Goal: Transaction & Acquisition: Purchase product/service

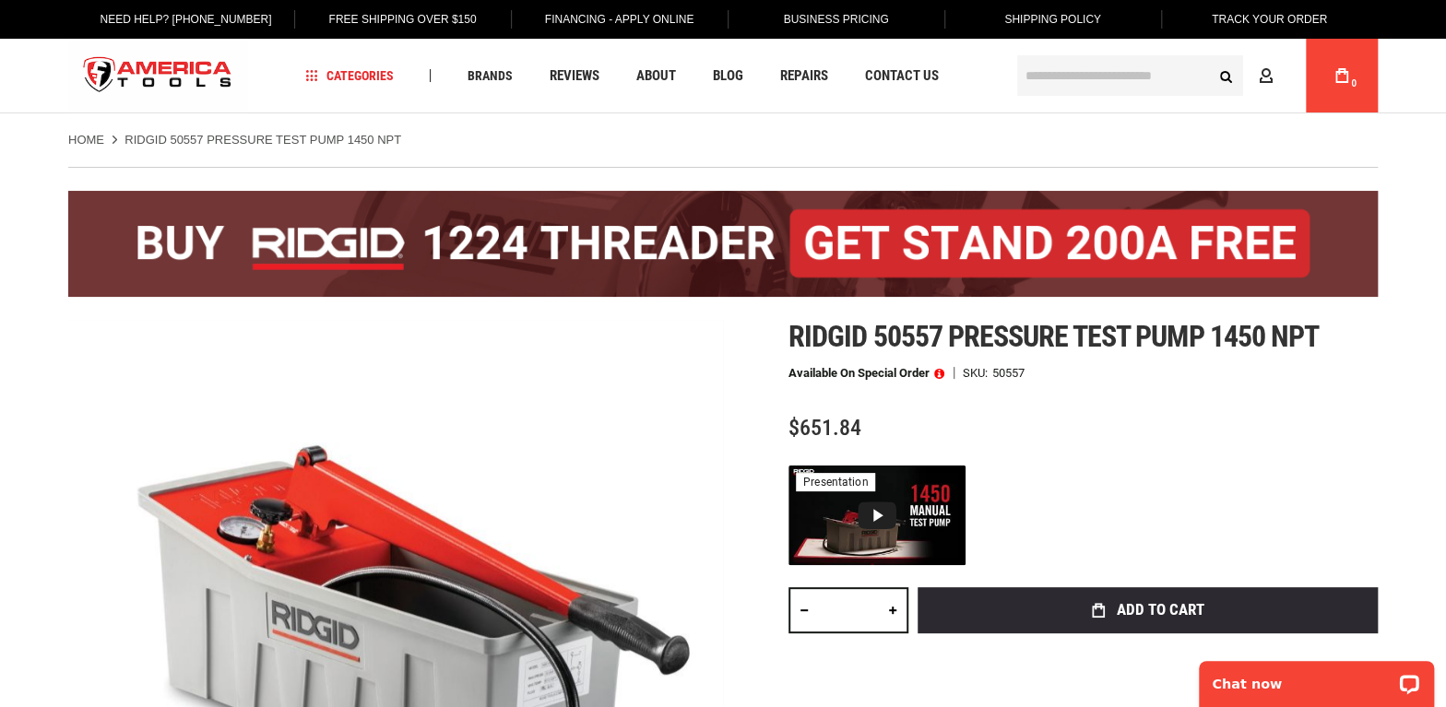
drag, startPoint x: 0, startPoint y: 0, endPoint x: 1043, endPoint y: 68, distance: 1045.1
click at [1043, 68] on input "text" at bounding box center [1130, 75] width 226 height 41
paste input "*****"
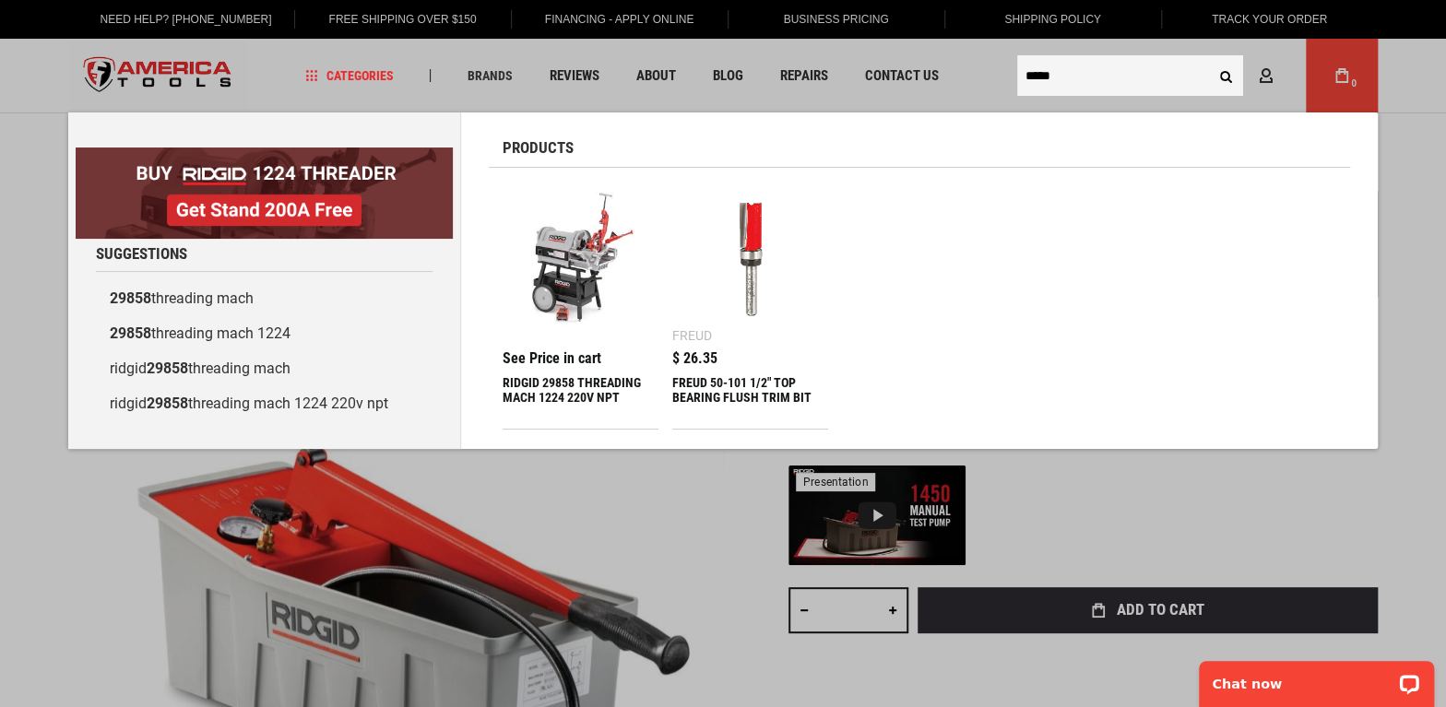
type input "*****"
click at [594, 211] on img at bounding box center [580, 259] width 137 height 137
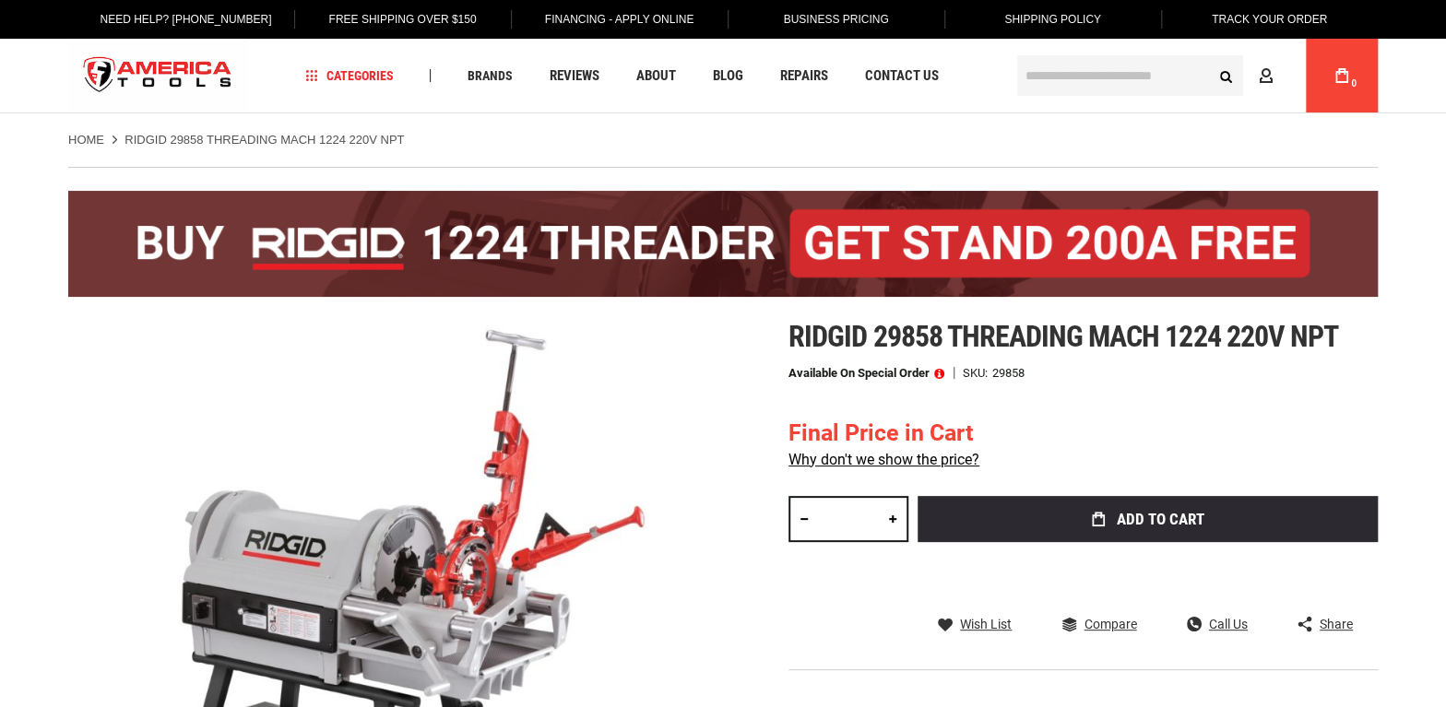
click at [1036, 354] on div "Ridgid 29858 threading mach 1224 220v npt Available on Special Order SKU 29858 …" at bounding box center [1082, 552] width 589 height 464
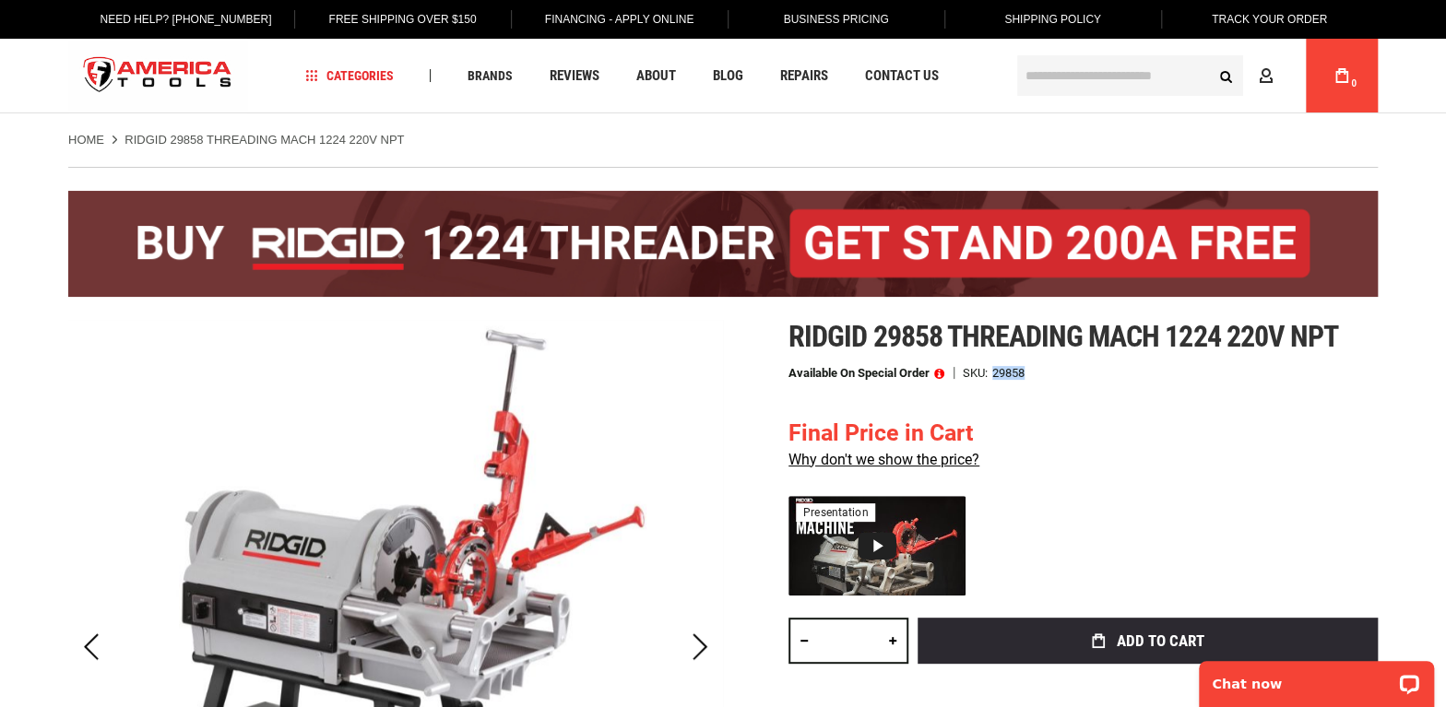
drag, startPoint x: 1026, startPoint y: 371, endPoint x: 995, endPoint y: 373, distance: 31.4
click at [995, 373] on div "29858" at bounding box center [1008, 373] width 32 height 12
copy div "29858"
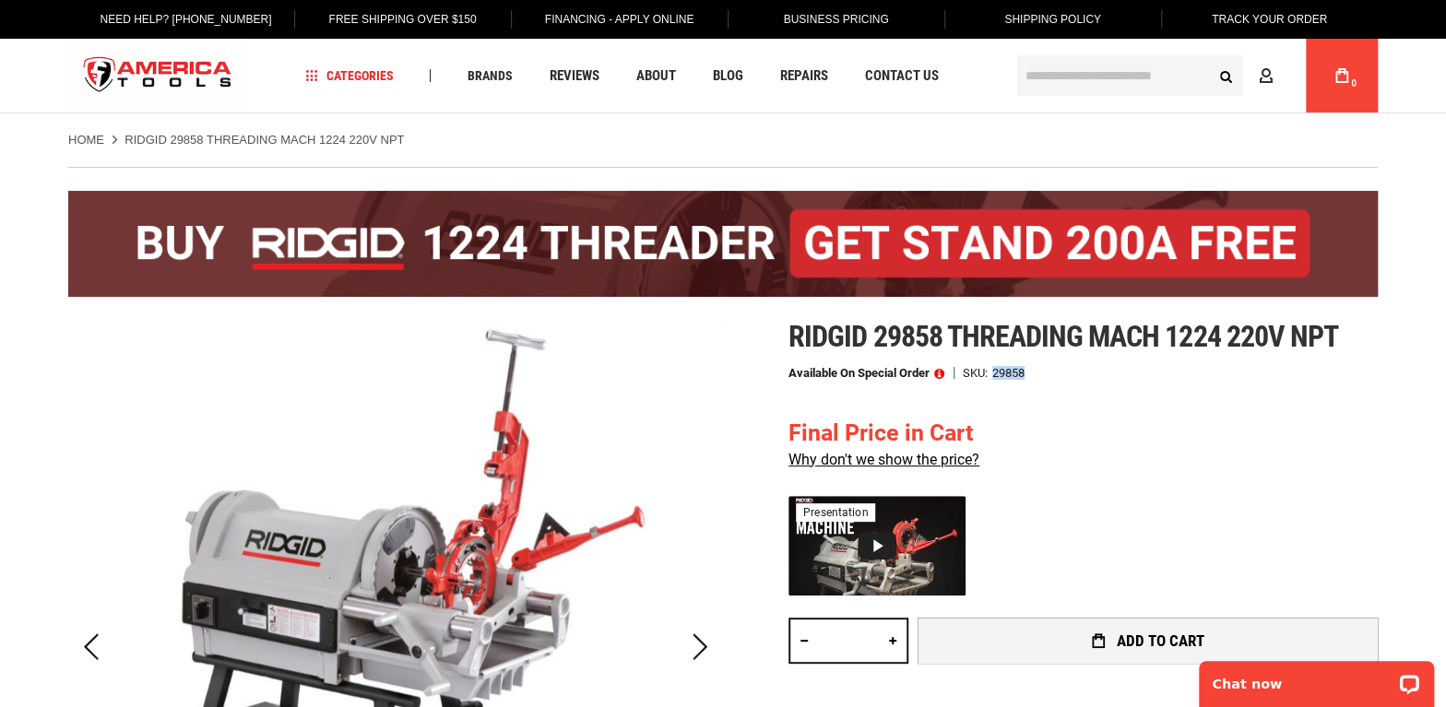
click at [1079, 622] on button "Add to Cart" at bounding box center [1147, 641] width 460 height 46
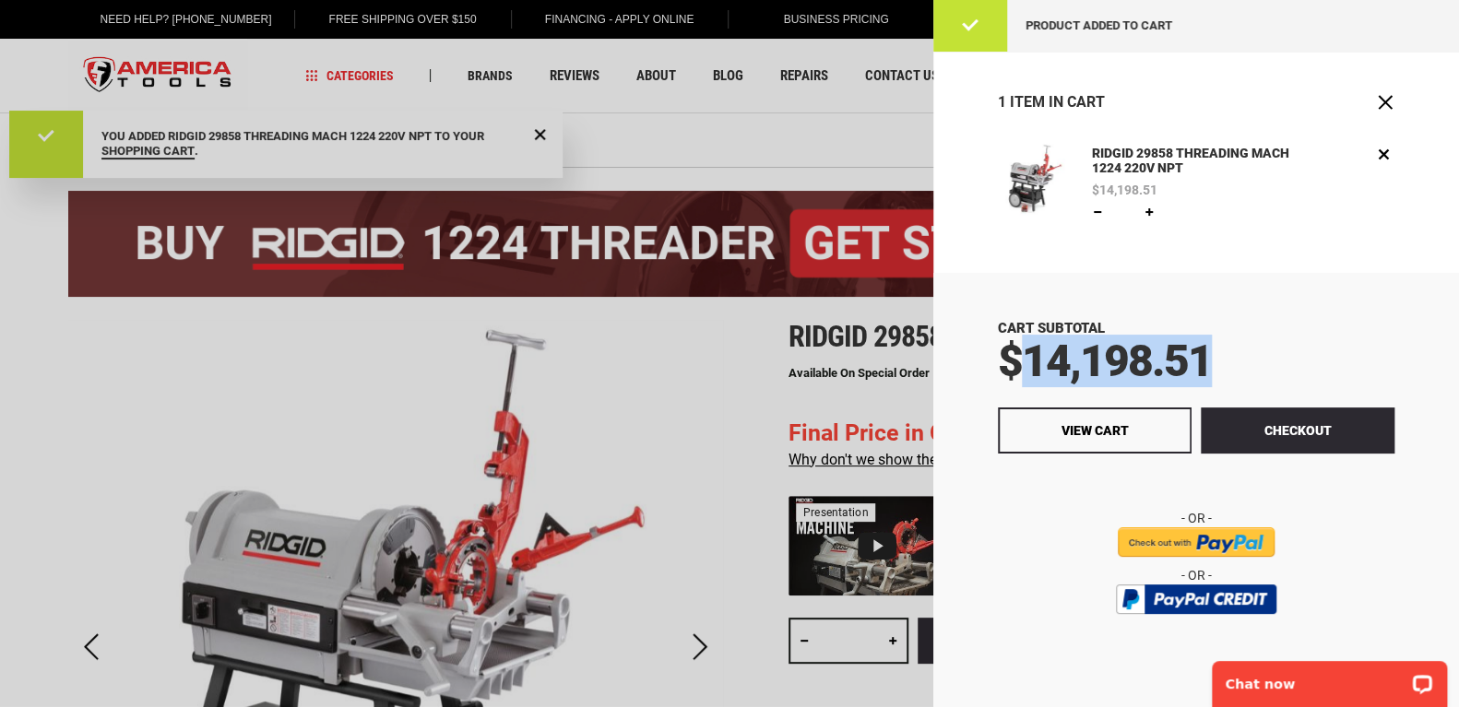
drag, startPoint x: 1223, startPoint y: 360, endPoint x: 1032, endPoint y: 365, distance: 191.0
click at [1032, 365] on div "$14,198.51" at bounding box center [1196, 361] width 397 height 44
copy span "14,198.51"
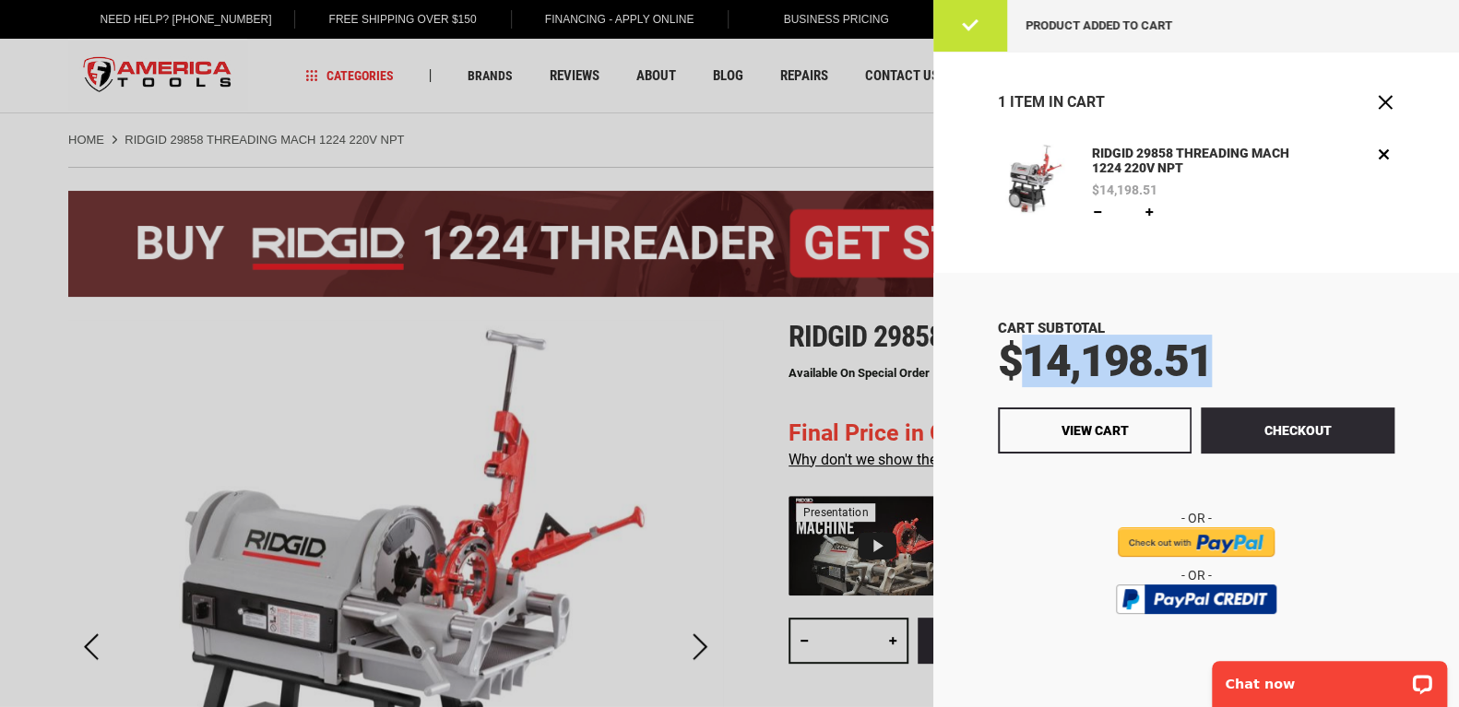
click at [875, 168] on div at bounding box center [729, 353] width 1459 height 707
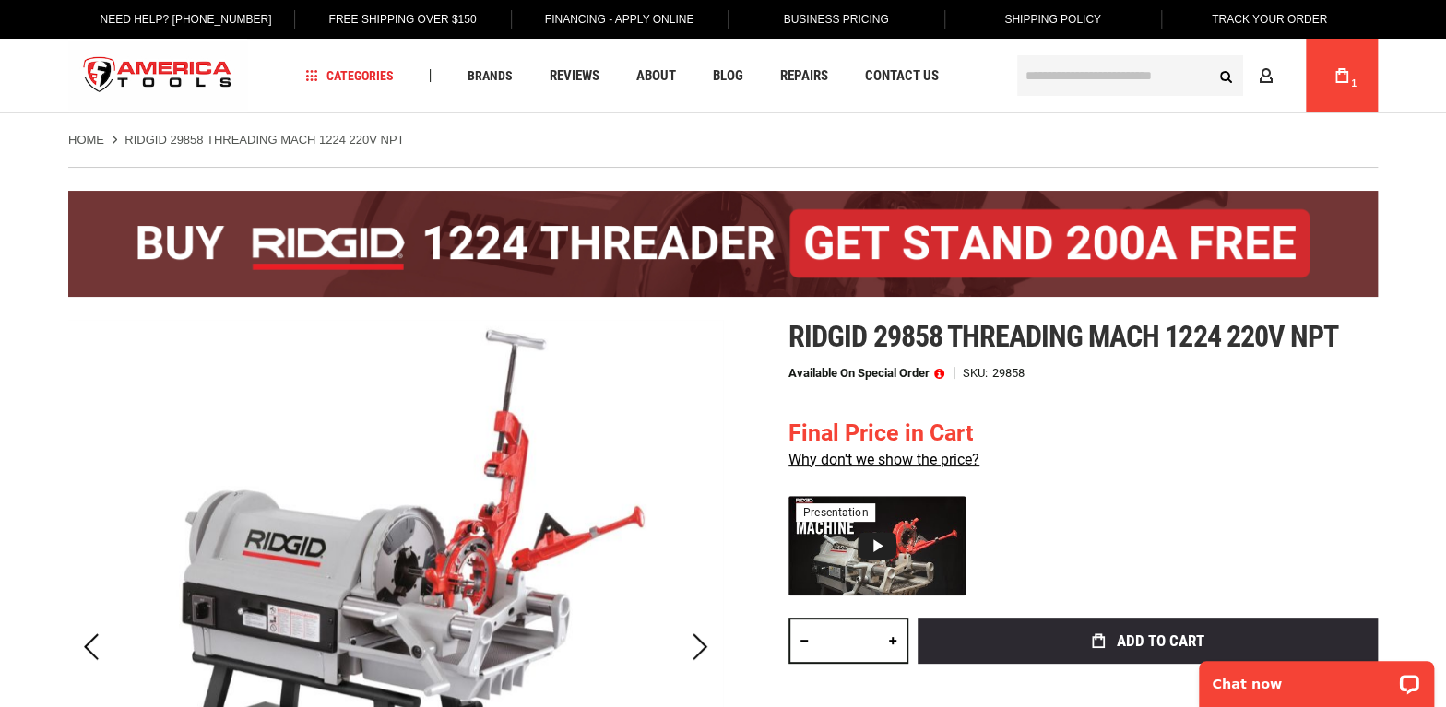
click at [1169, 83] on input "text" at bounding box center [1130, 75] width 226 height 41
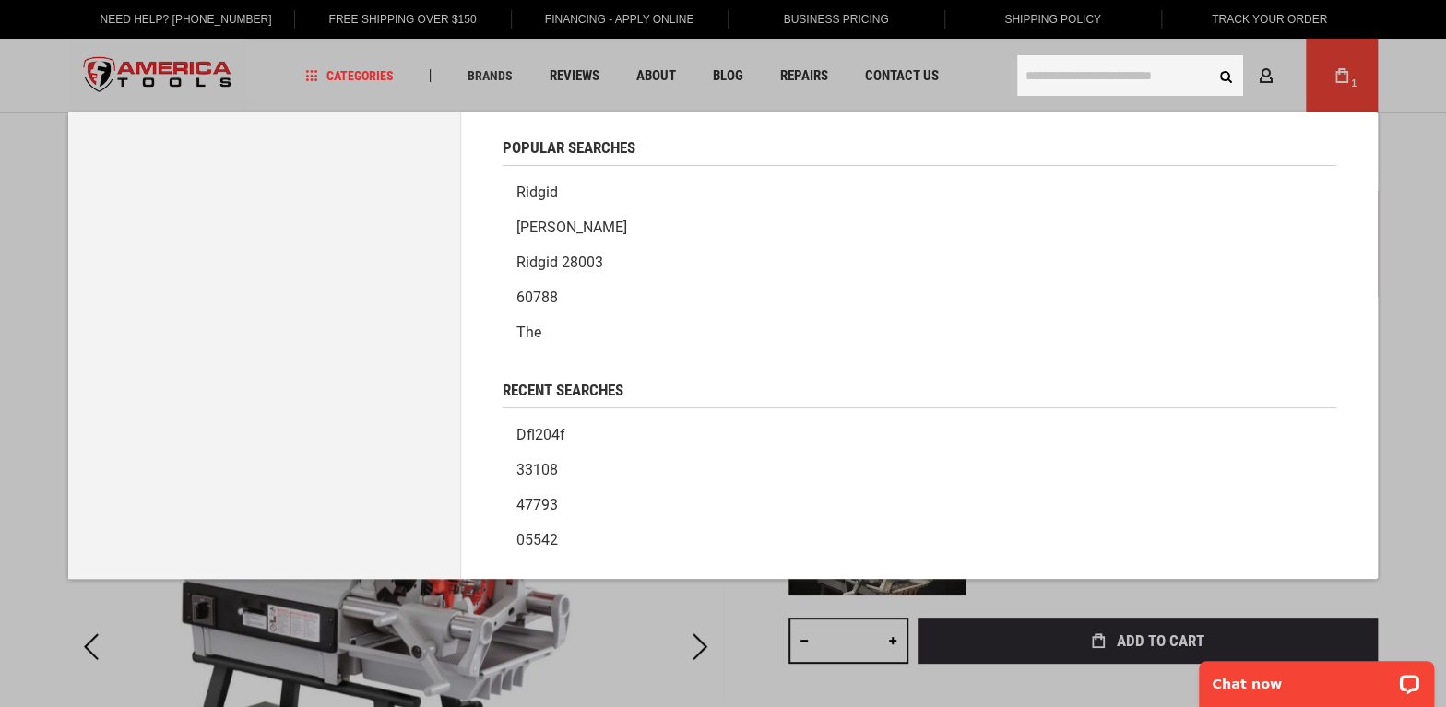
paste input "*****"
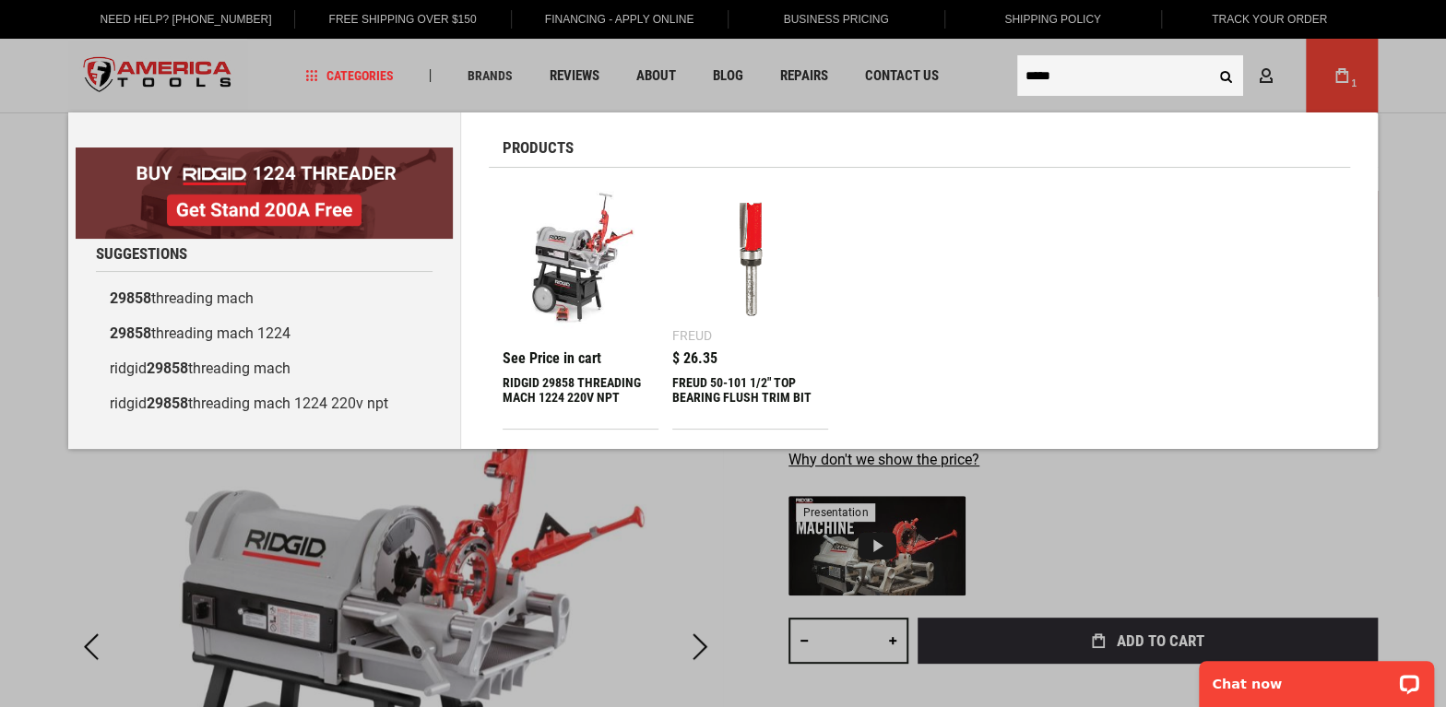
type input "*****"
click at [599, 289] on img at bounding box center [580, 259] width 137 height 137
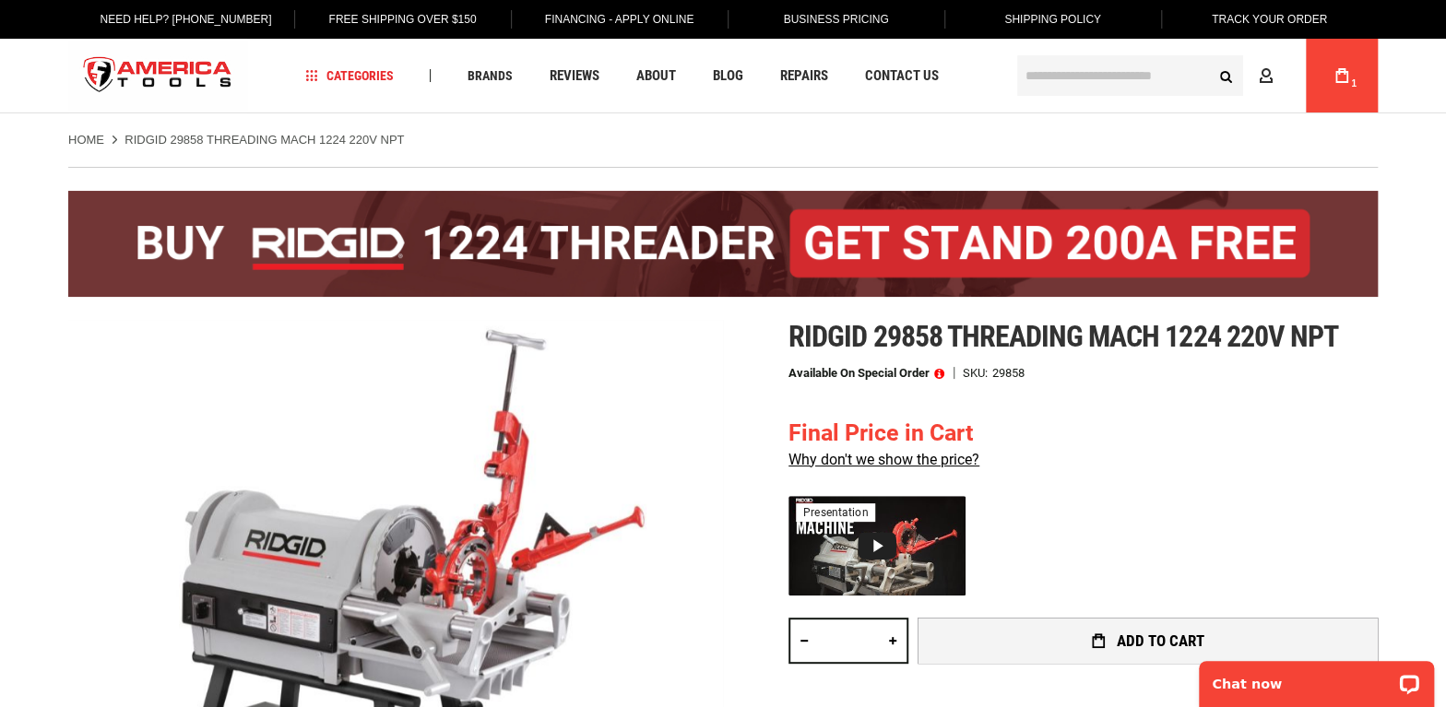
click at [1105, 642] on button "Add to Cart" at bounding box center [1147, 641] width 460 height 46
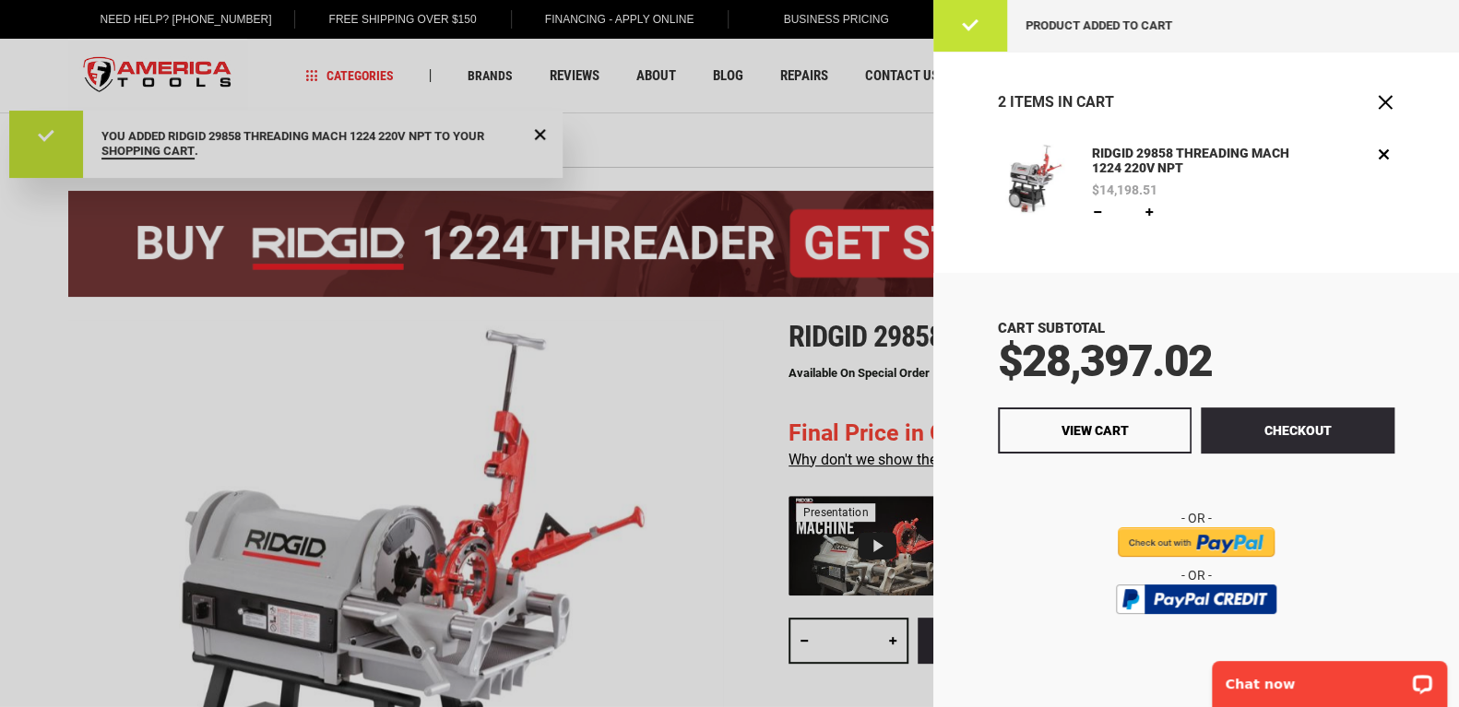
click at [1097, 207] on link at bounding box center [1097, 212] width 15 height 15
type input "*"
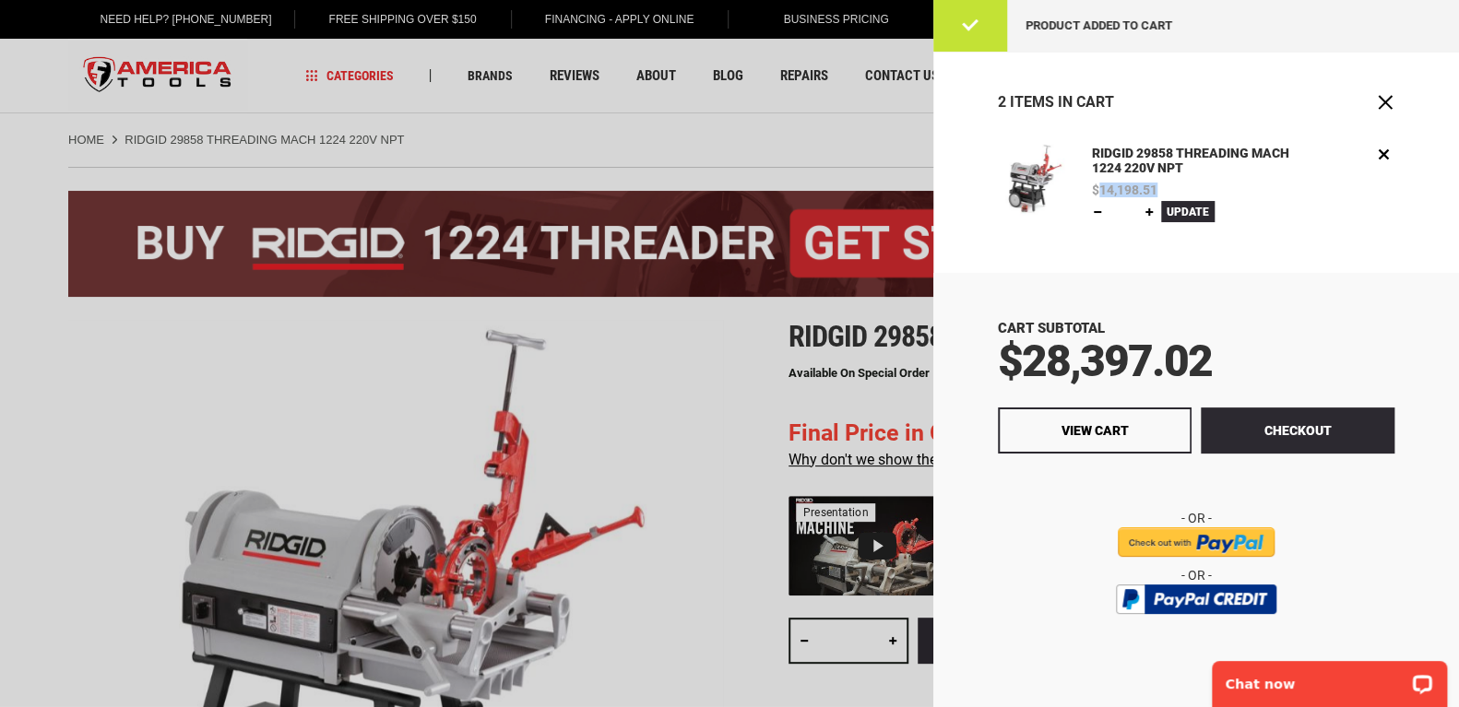
drag, startPoint x: 1160, startPoint y: 188, endPoint x: 1100, endPoint y: 191, distance: 60.0
click at [1100, 191] on span "$14,198.51" at bounding box center [1243, 189] width 302 height 13
copy span "14,198.51"
click at [1377, 158] on link "Remove" at bounding box center [1383, 154] width 21 height 21
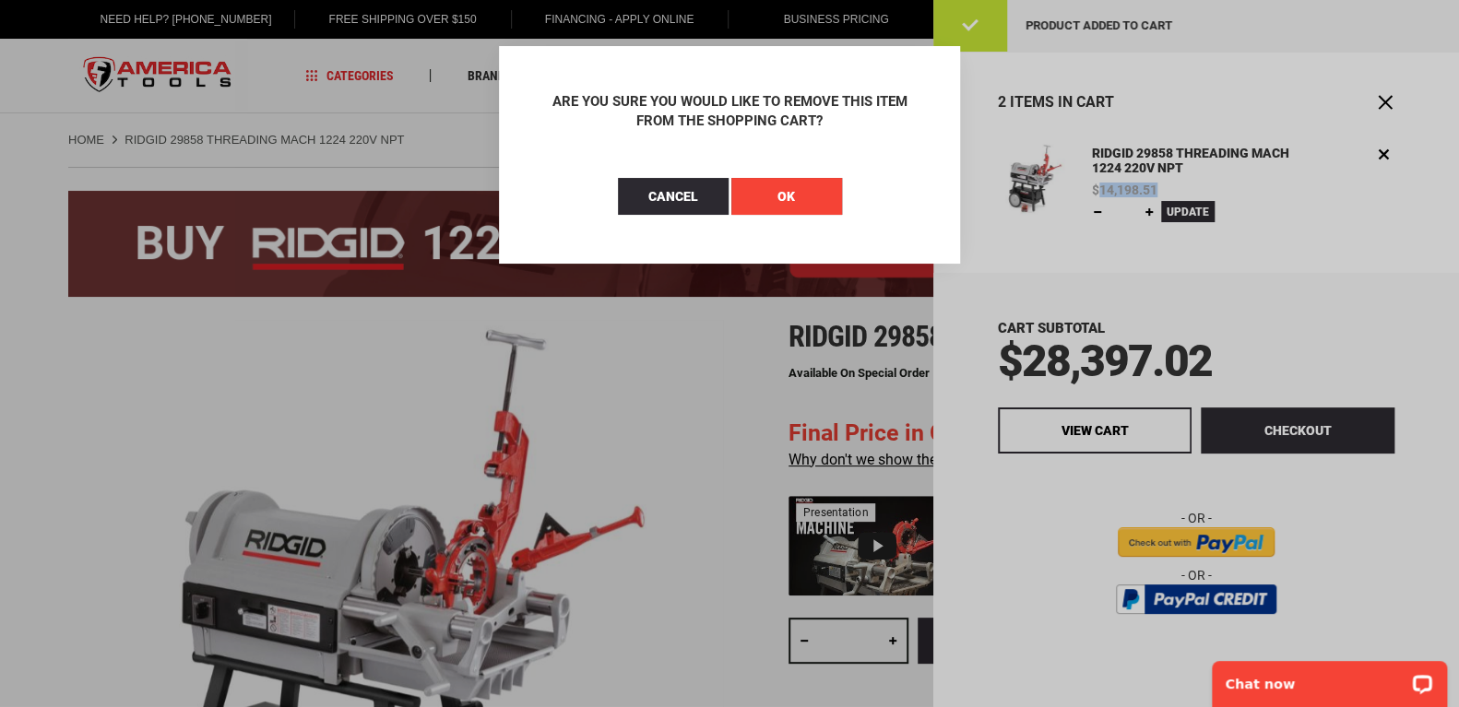
click at [797, 195] on button "OK" at bounding box center [786, 196] width 111 height 37
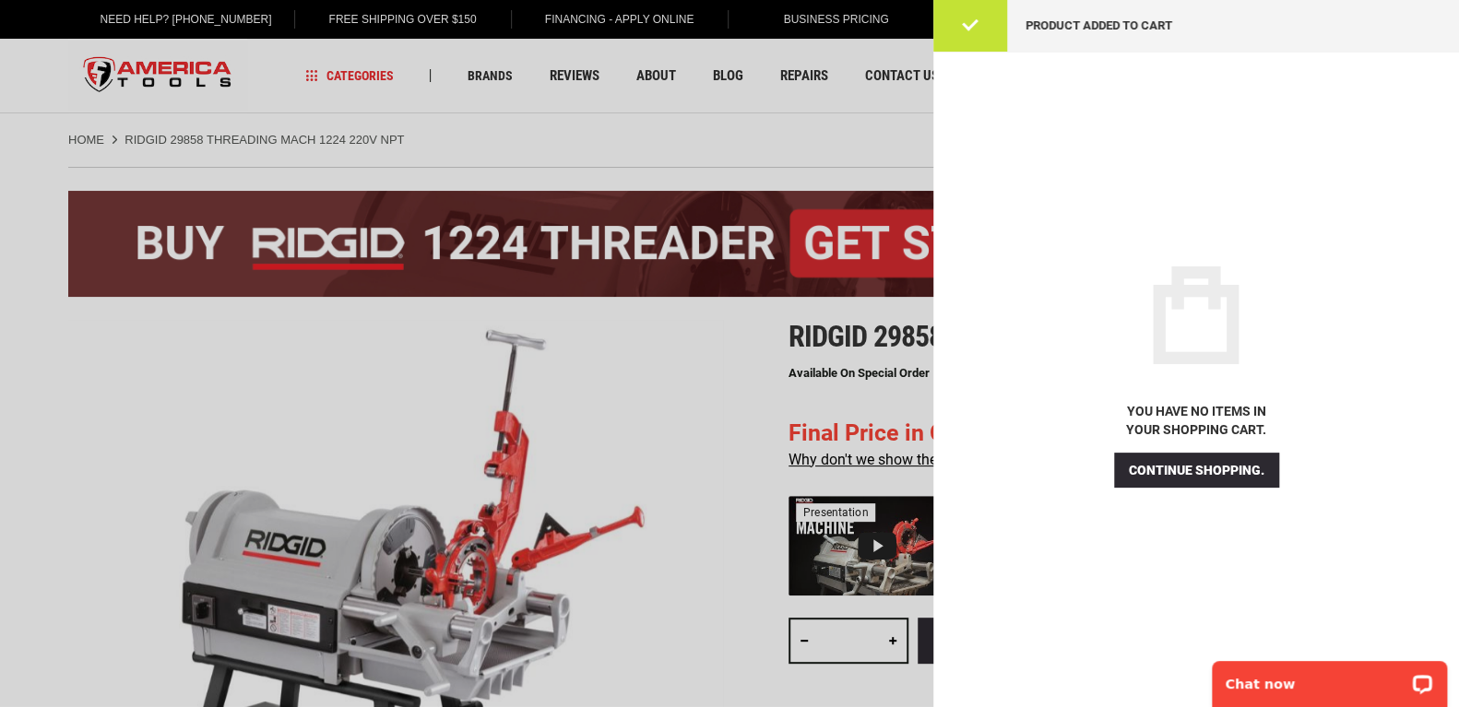
click at [856, 414] on div at bounding box center [729, 353] width 1459 height 707
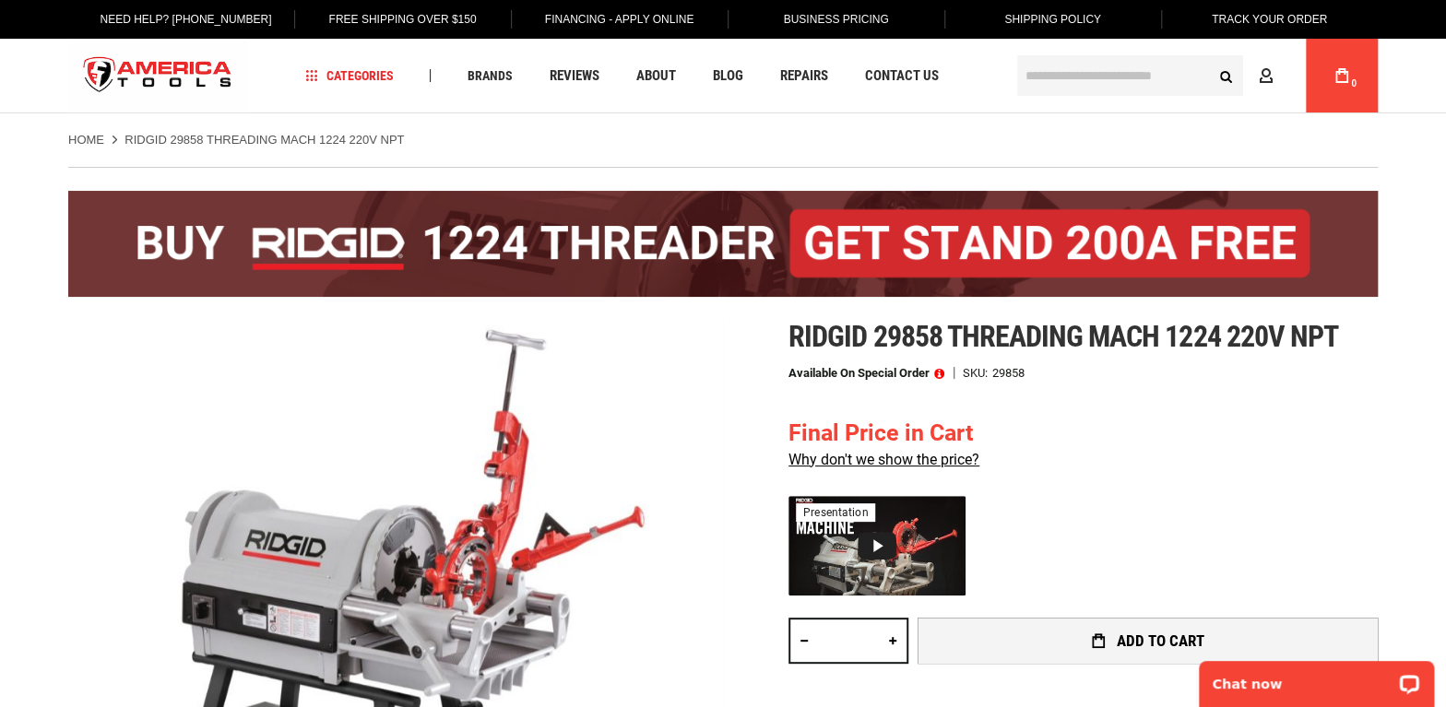
click at [1127, 629] on button "Add to Cart" at bounding box center [1147, 641] width 460 height 46
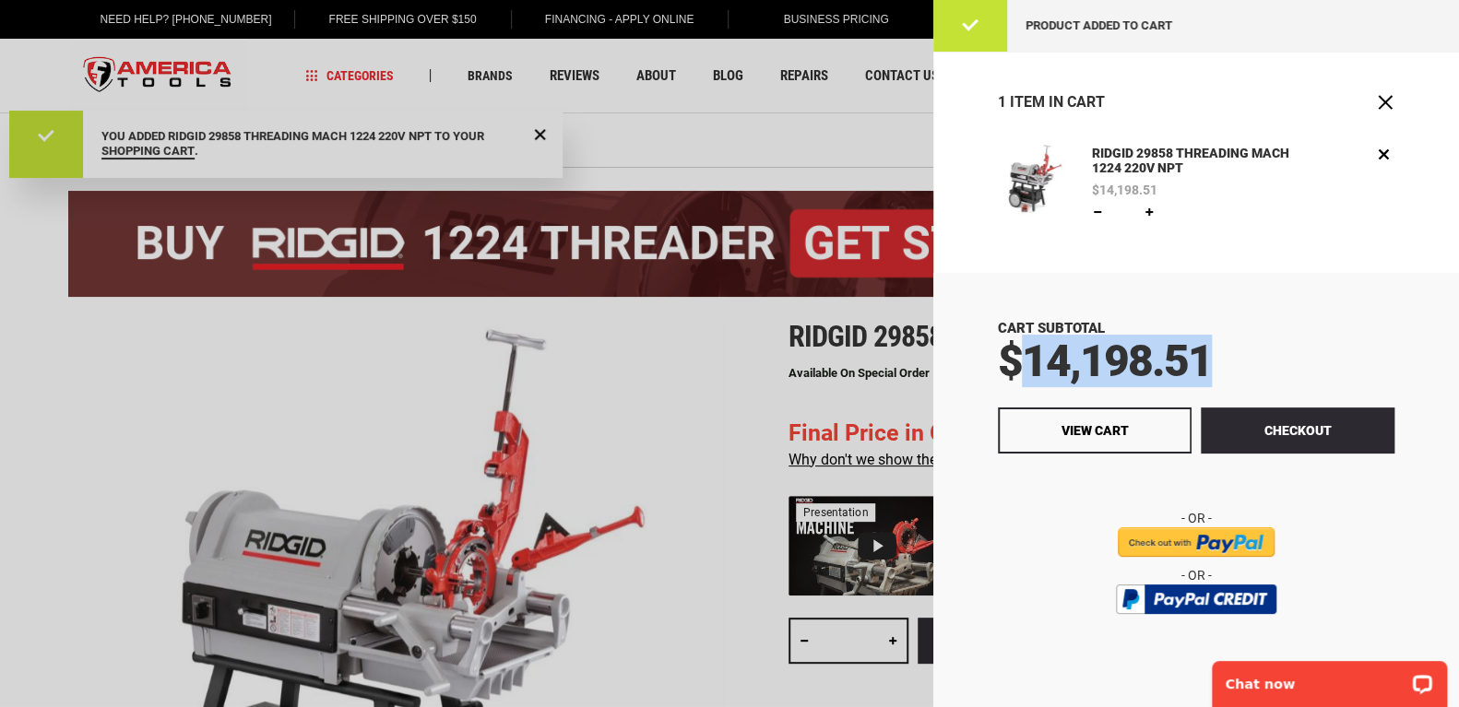
drag, startPoint x: 1205, startPoint y: 362, endPoint x: 1031, endPoint y: 374, distance: 174.7
click at [1031, 374] on span "$14,198.51" at bounding box center [1105, 361] width 214 height 53
copy span "14,198.51"
click at [1373, 97] on div "1 Item in [GEOGRAPHIC_DATA]" at bounding box center [1196, 111] width 526 height 65
click at [1384, 98] on span "Close" at bounding box center [1385, 102] width 18 height 18
